Goal: Task Accomplishment & Management: Manage account settings

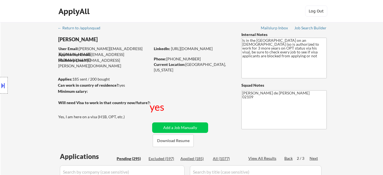
select select ""pending""
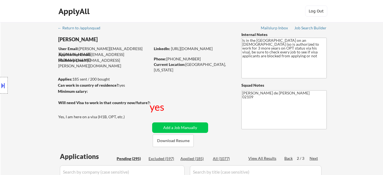
select select ""pending""
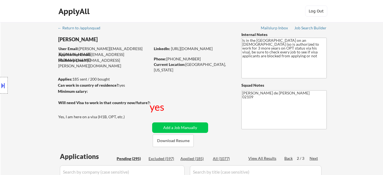
select select ""pending""
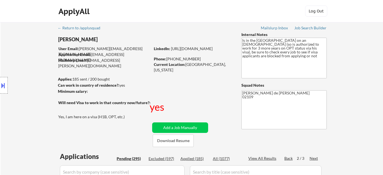
select select ""pending""
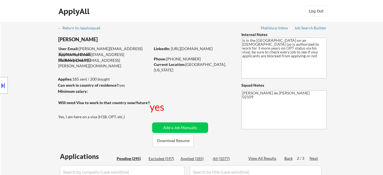
select select ""pending""
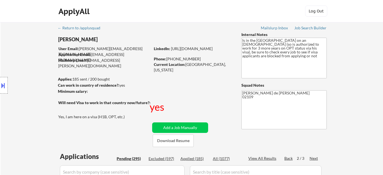
select select ""pending""
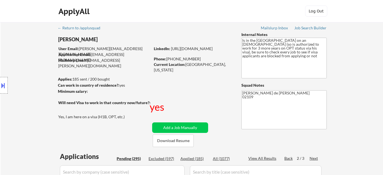
select select ""pending""
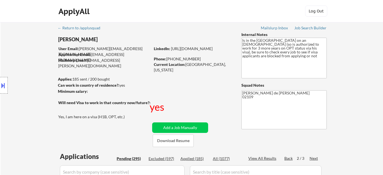
select select ""pending""
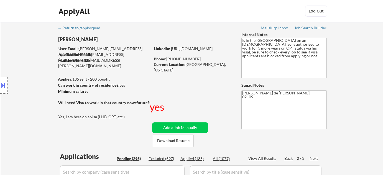
select select ""pending""
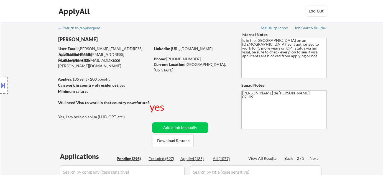
select select ""pending""
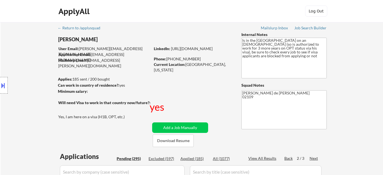
select select ""pending""
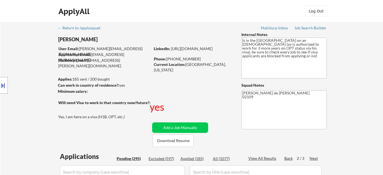
select select ""pending""
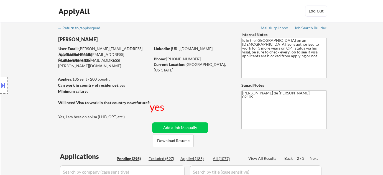
select select ""pending""
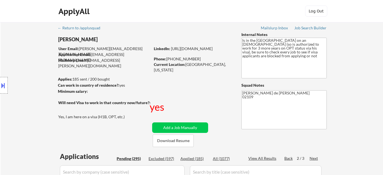
select select ""pending""
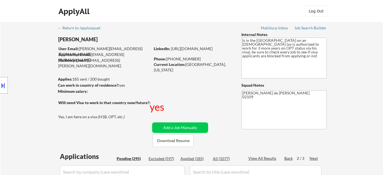
select select ""pending""
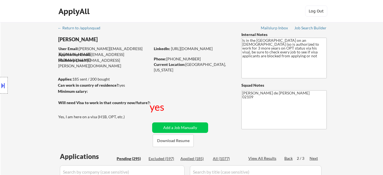
select select ""pending""
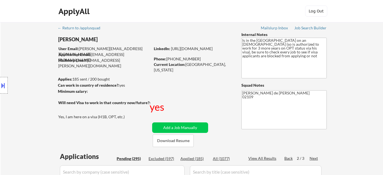
select select ""pending""
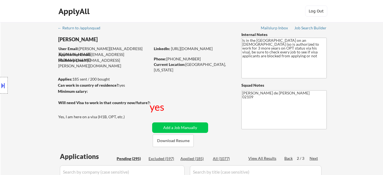
select select ""pending""
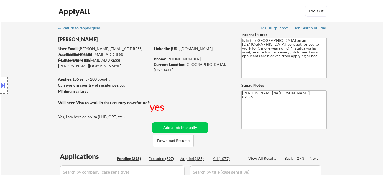
select select ""pending""
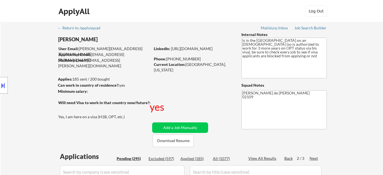
select select ""pending""
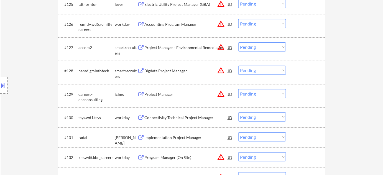
scroll to position [731, 0]
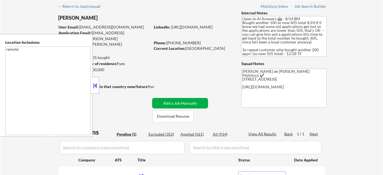
scroll to position [75, 0]
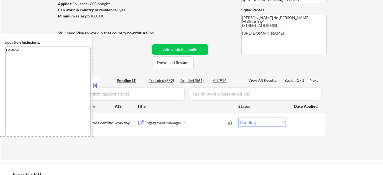
click at [95, 85] on button at bounding box center [95, 86] width 6 height 8
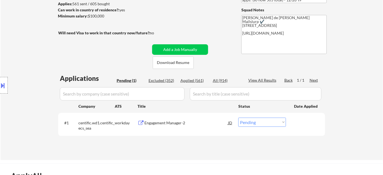
click at [160, 123] on div "Engagement Manager-2" at bounding box center [187, 123] width 84 height 6
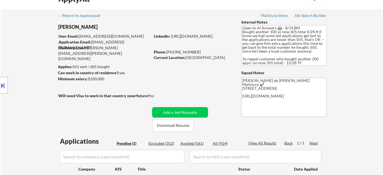
scroll to position [0, 0]
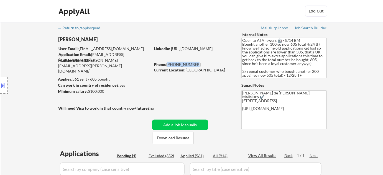
drag, startPoint x: 168, startPoint y: 63, endPoint x: 200, endPoint y: 66, distance: 32.0
click at [200, 66] on div "Phone: 623-734-3512" at bounding box center [193, 65] width 79 height 6
copy div "623-734-3512"
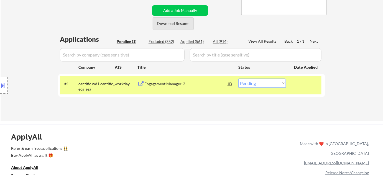
scroll to position [126, 0]
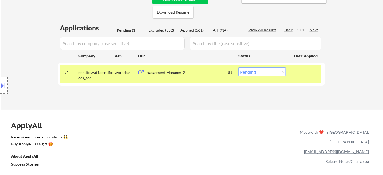
click at [254, 74] on select "Choose an option... Pending Applied Excluded (Questions) Excluded (Expired) Exc…" at bounding box center [263, 71] width 48 height 9
select select ""applied""
click at [239, 67] on select "Choose an option... Pending Applied Excluded (Questions) Excluded (Expired) Exc…" at bounding box center [263, 71] width 48 height 9
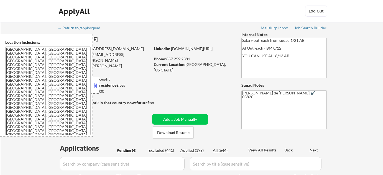
select select ""pending""
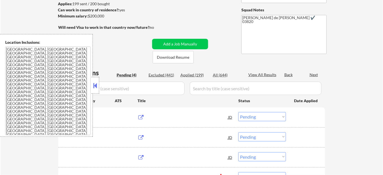
scroll to position [75, 0]
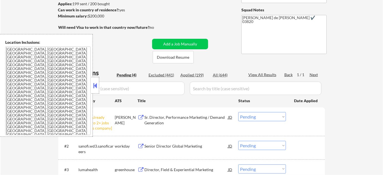
click at [96, 83] on button at bounding box center [95, 86] width 6 height 8
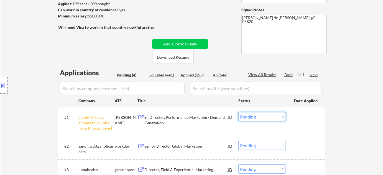
click at [242, 113] on select "Choose an option... Pending Applied Excluded (Questions) Excluded (Expired) Exc…" at bounding box center [263, 116] width 48 height 9
click at [239, 112] on select "Choose an option... Pending Applied Excluded (Questions) Excluded (Expired) Exc…" at bounding box center [263, 116] width 48 height 9
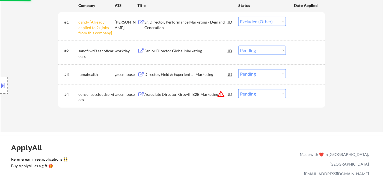
scroll to position [176, 0]
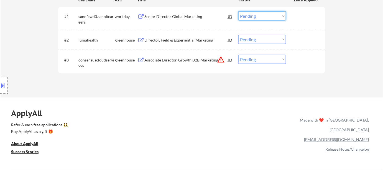
click at [261, 17] on select "Choose an option... Pending Applied Excluded (Questions) Excluded (Expired) Exc…" at bounding box center [263, 15] width 48 height 9
click at [239, 11] on select "Choose an option... Pending Applied Excluded (Questions) Excluded (Expired) Exc…" at bounding box center [263, 15] width 48 height 9
click at [171, 37] on div "Director, Field & Experiential Marketing" at bounding box center [187, 40] width 84 height 6
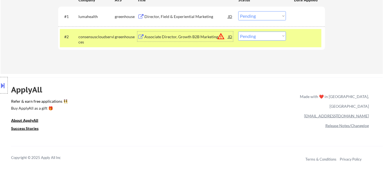
click at [259, 7] on div "#1 lumahealth greenhouse Director, Field & Experiential Marketing JD Choose an …" at bounding box center [191, 17] width 267 height 20
drag, startPoint x: 259, startPoint y: 16, endPoint x: 259, endPoint y: 20, distance: 3.3
click at [259, 16] on select "Choose an option... Pending Applied Excluded (Questions) Excluded (Expired) Exc…" at bounding box center [263, 15] width 48 height 9
click at [239, 11] on select "Choose an option... Pending Applied Excluded (Questions) Excluded (Expired) Exc…" at bounding box center [263, 15] width 48 height 9
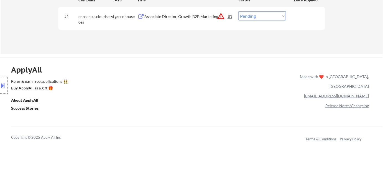
click at [223, 15] on button "warning_amber" at bounding box center [221, 16] width 8 height 8
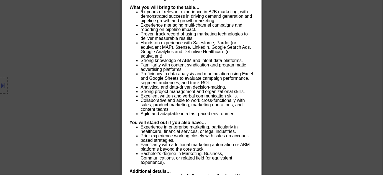
scroll to position [651, 0]
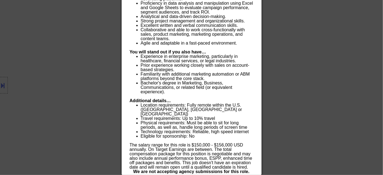
click at [324, 61] on div at bounding box center [191, 87] width 383 height 175
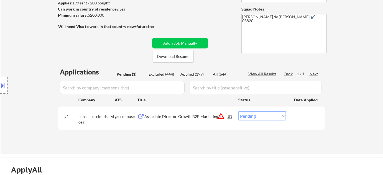
scroll to position [122, 0]
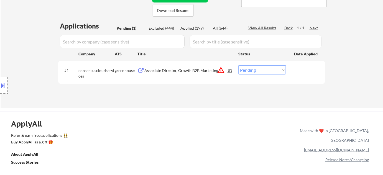
click at [248, 71] on select "Choose an option... Pending Applied Excluded (Questions) Excluded (Expired) Exc…" at bounding box center [263, 69] width 48 height 9
select select ""excluded__salary_""
click at [239, 65] on select "Choose an option... Pending Applied Excluded (Questions) Excluded (Expired) Exc…" at bounding box center [263, 69] width 48 height 9
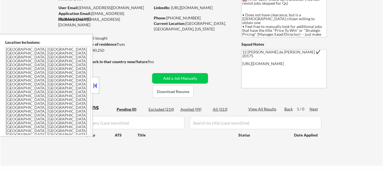
scroll to position [101, 0]
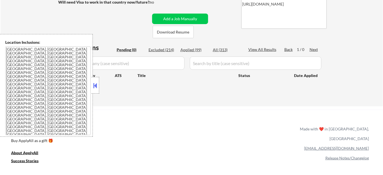
click at [95, 87] on button at bounding box center [95, 86] width 6 height 8
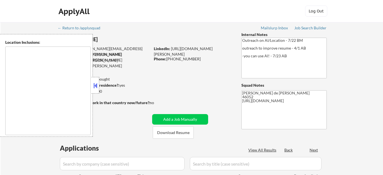
type textarea "[GEOGRAPHIC_DATA], IN [GEOGRAPHIC_DATA], IN [GEOGRAPHIC_DATA], IN [GEOGRAPHIC_D…"
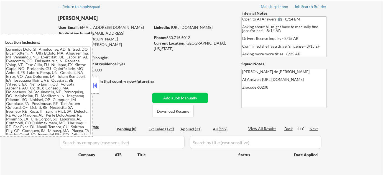
scroll to position [50, 0]
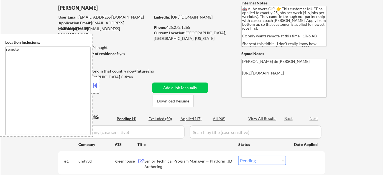
scroll to position [50, 0]
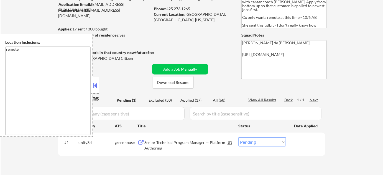
click at [94, 82] on button at bounding box center [95, 86] width 6 height 8
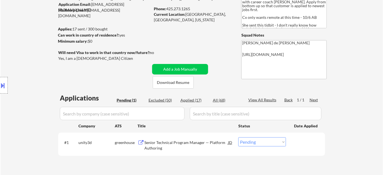
click at [156, 147] on div "Senior Technical Program Manager — Platform Authoring" at bounding box center [187, 145] width 84 height 11
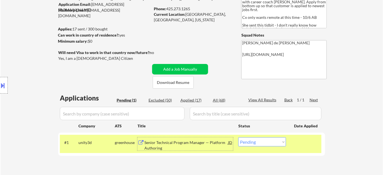
click at [266, 139] on select "Choose an option... Pending Applied Excluded (Questions) Excluded (Expired) Exc…" at bounding box center [263, 142] width 48 height 9
select select ""excluded__bad_match_""
click at [239, 138] on select "Choose an option... Pending Applied Excluded (Questions) Excluded (Expired) Exc…" at bounding box center [263, 142] width 48 height 9
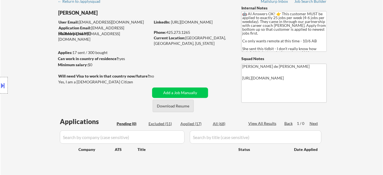
scroll to position [0, 0]
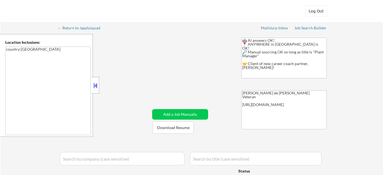
select select ""applied""
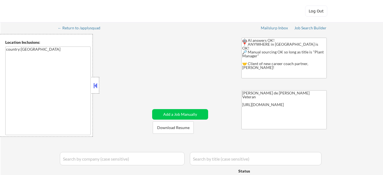
select select ""applied""
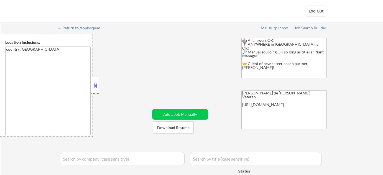
select select ""applied""
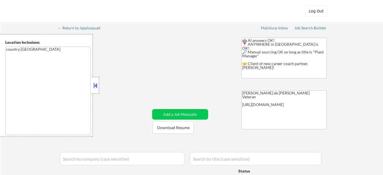
select select ""applied""
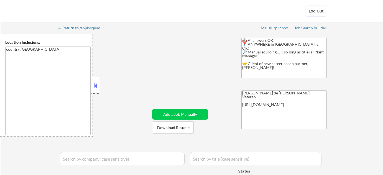
select select ""applied""
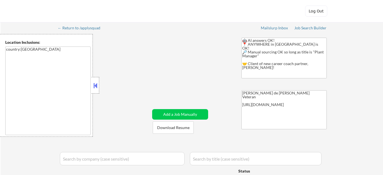
select select ""applied""
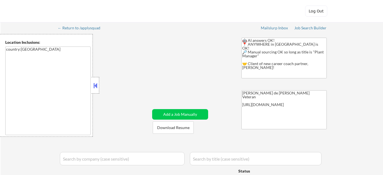
select select ""applied""
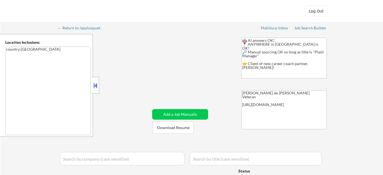
select select ""applied""
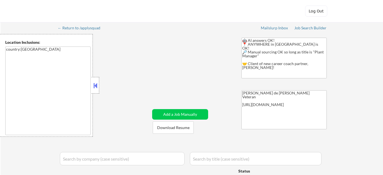
select select ""pending""
select select ""excluded__salary_""
select select ""pending""
select select ""excluded__expired_""
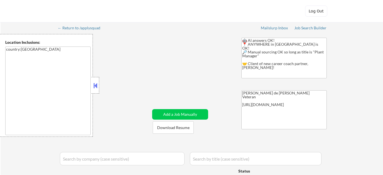
select select ""pending""
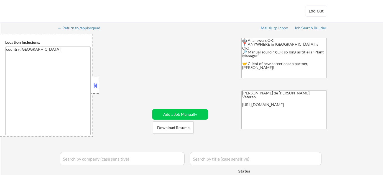
select select ""excluded__expired_""
select select ""pending""
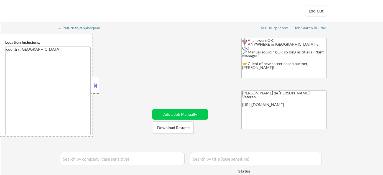
select select ""pending""
select select ""excluded__salary_""
select select ""pending""
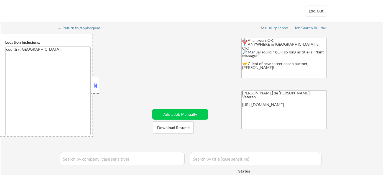
select select ""pending""
select select ""excluded__expired_""
select select ""pending""
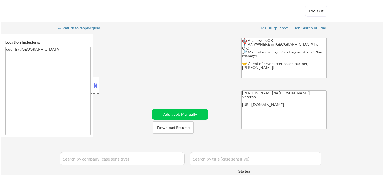
select select ""excluded__location_""
select select ""pending""
select select ""excluded__bad_match_""
select select ""pending""
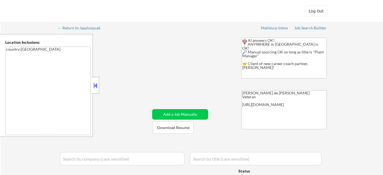
select select ""pending""
select select ""excluded__expired_""
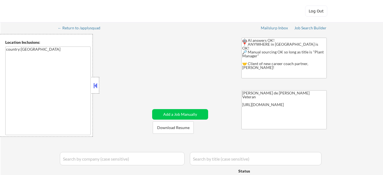
select select ""pending""
select select ""excluded__salary_""
select select ""excluded__expired_""
select select ""pending""
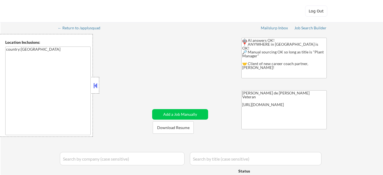
select select ""pending""
select select ""excluded__expired_""
select select ""pending""
select select ""excluded__expired_""
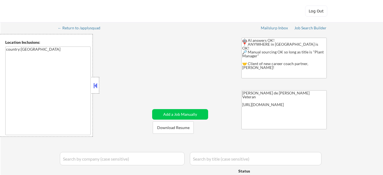
select select ""pending""
select select ""excluded__expired_""
select select ""pending""
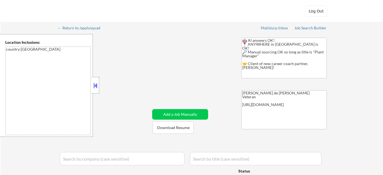
select select ""pending""
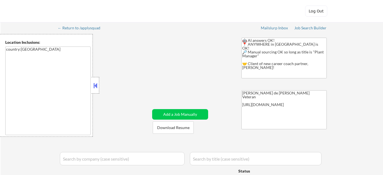
select select ""pending""
select select ""excluded__expired_""
select select ""pending""
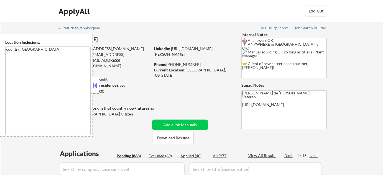
scroll to position [75, 0]
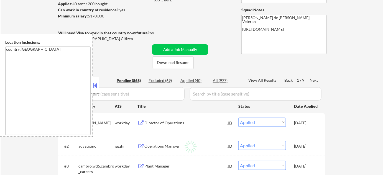
select select ""pending""
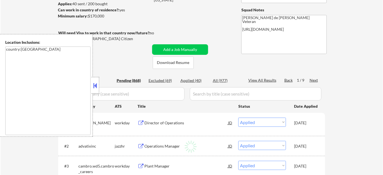
select select ""pending""
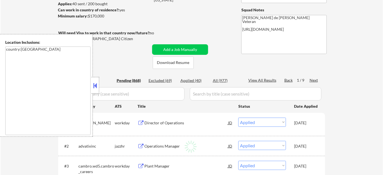
select select ""pending""
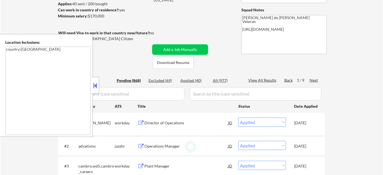
select select ""pending""
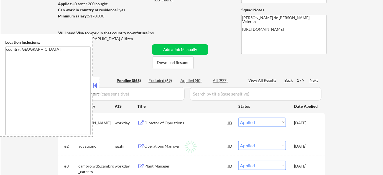
select select ""pending""
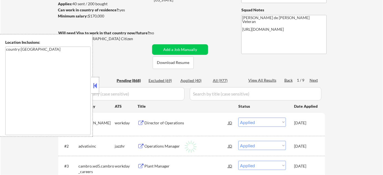
select select ""pending""
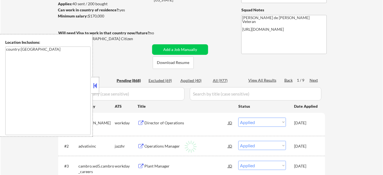
select select ""pending""
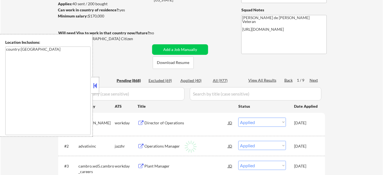
select select ""pending""
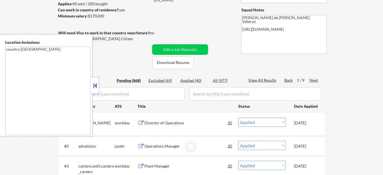
select select ""pending""
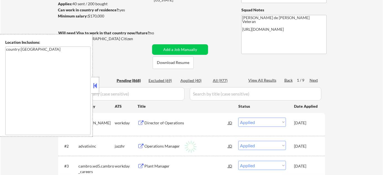
select select ""pending""
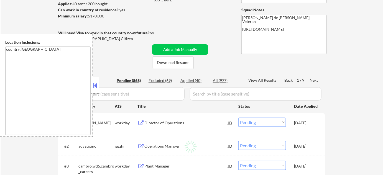
select select ""pending""
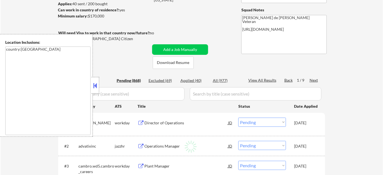
select select ""pending""
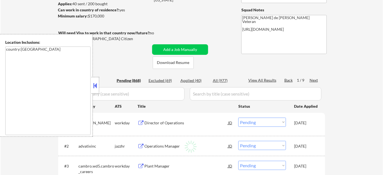
select select ""pending""
click at [95, 83] on button at bounding box center [95, 86] width 6 height 8
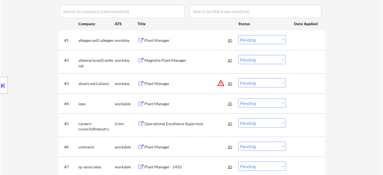
scroll to position [101, 0]
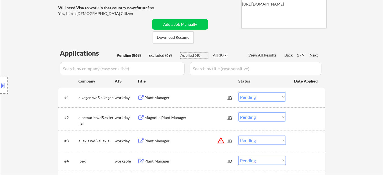
click at [191, 54] on div "Applied (40)" at bounding box center [195, 56] width 28 height 6
select select ""applied""
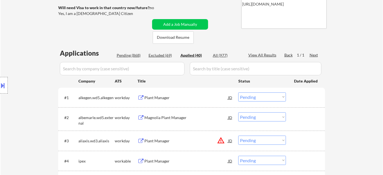
select select ""applied""
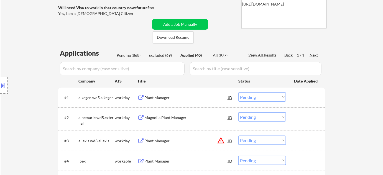
select select ""applied""
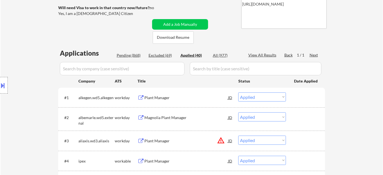
select select ""applied""
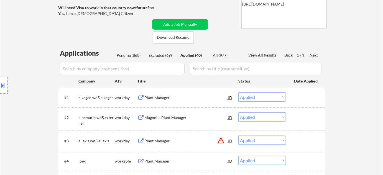
select select ""applied""
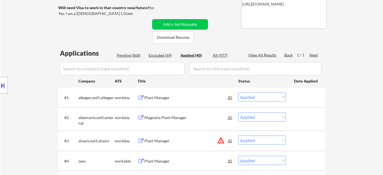
select select ""applied""
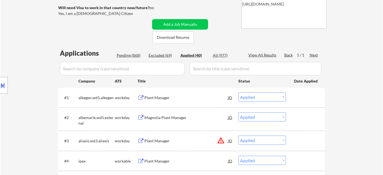
select select ""applied""
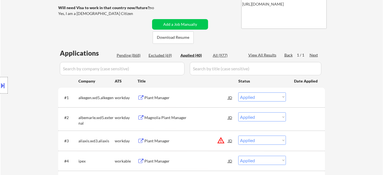
select select ""applied""
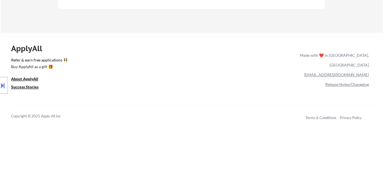
scroll to position [1085, 0]
